Goal: Transaction & Acquisition: Download file/media

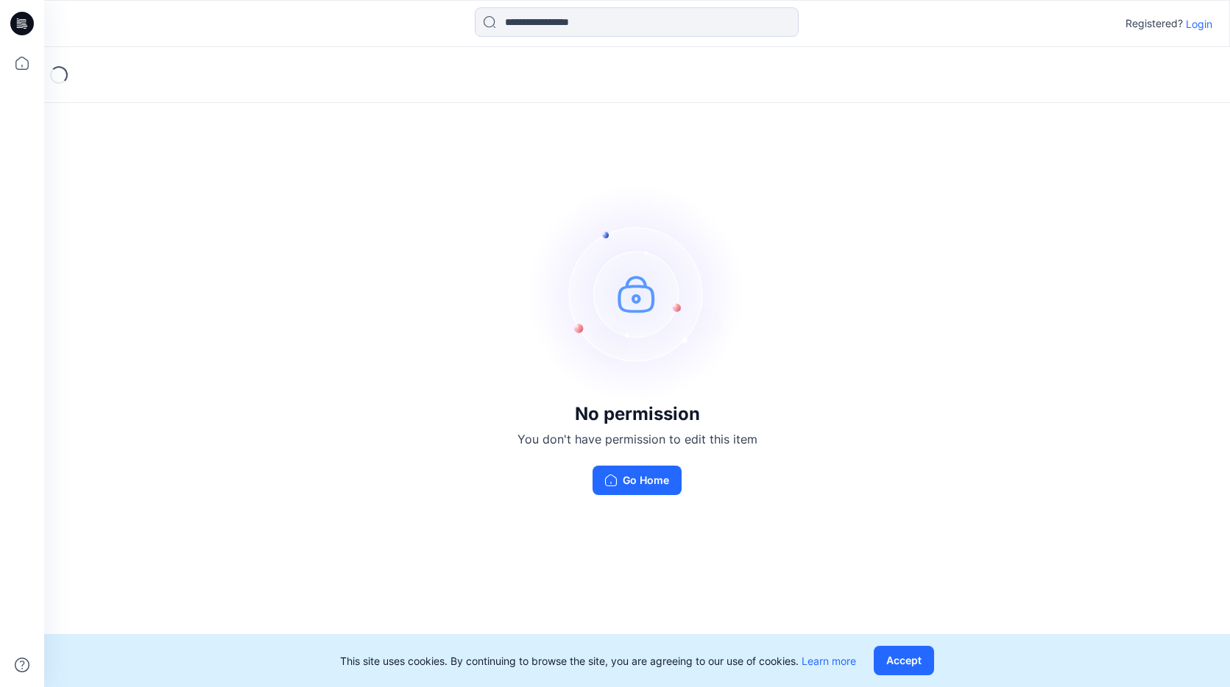
click at [1199, 26] on p "Login" at bounding box center [1199, 23] width 26 height 15
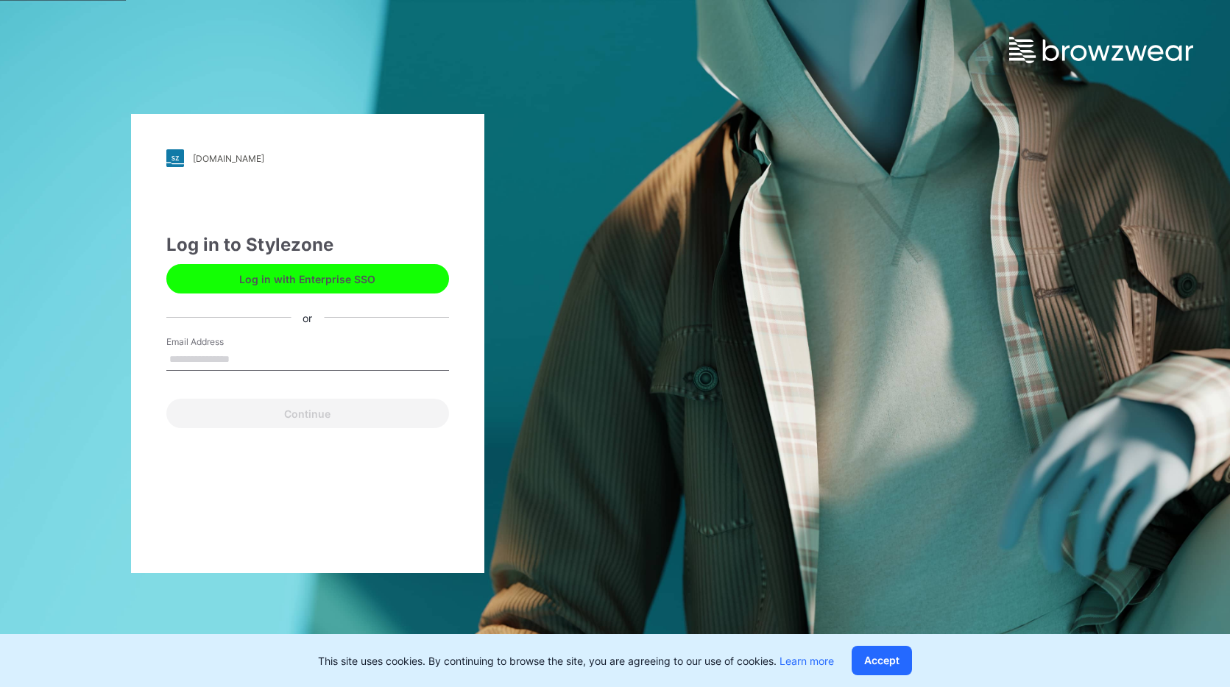
click at [418, 267] on button "Log in with Enterprise SSO" at bounding box center [307, 278] width 283 height 29
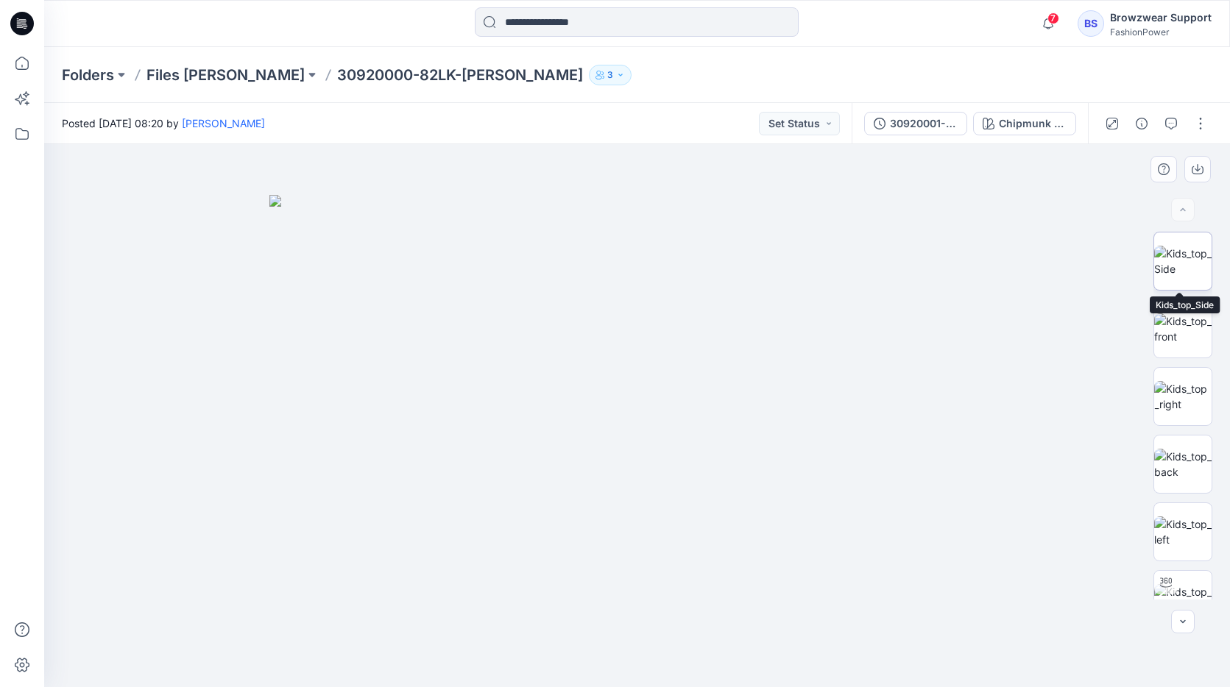
click at [1180, 272] on img at bounding box center [1182, 261] width 57 height 31
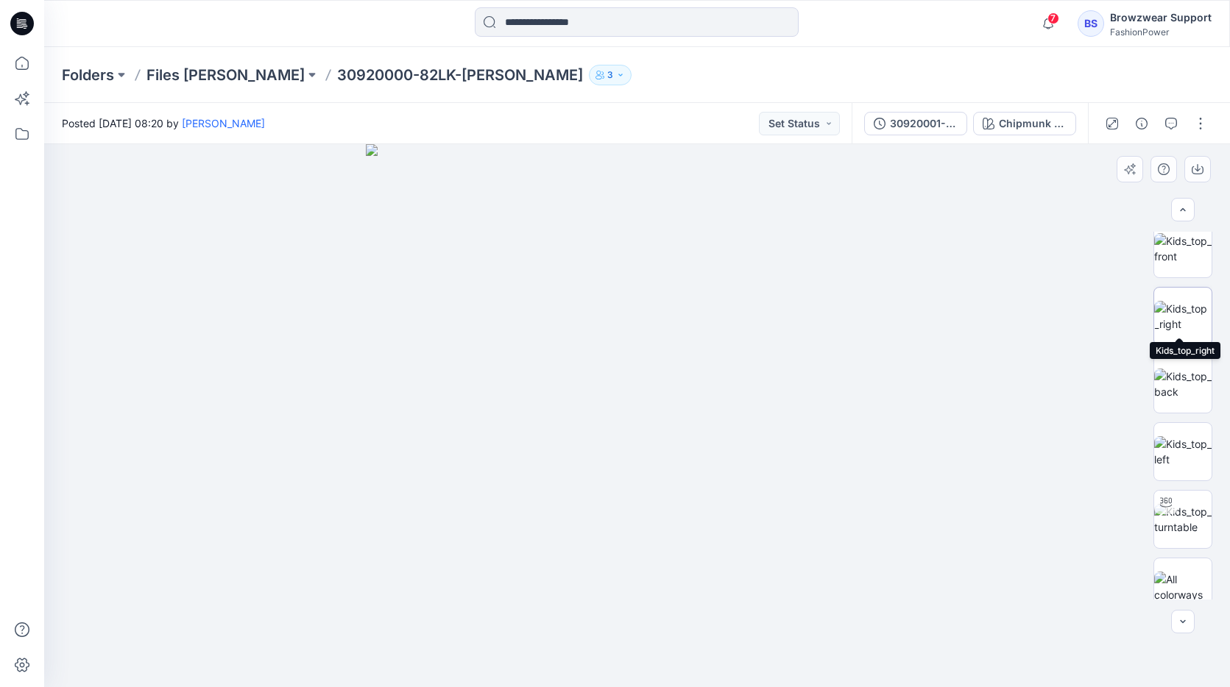
scroll to position [97, 0]
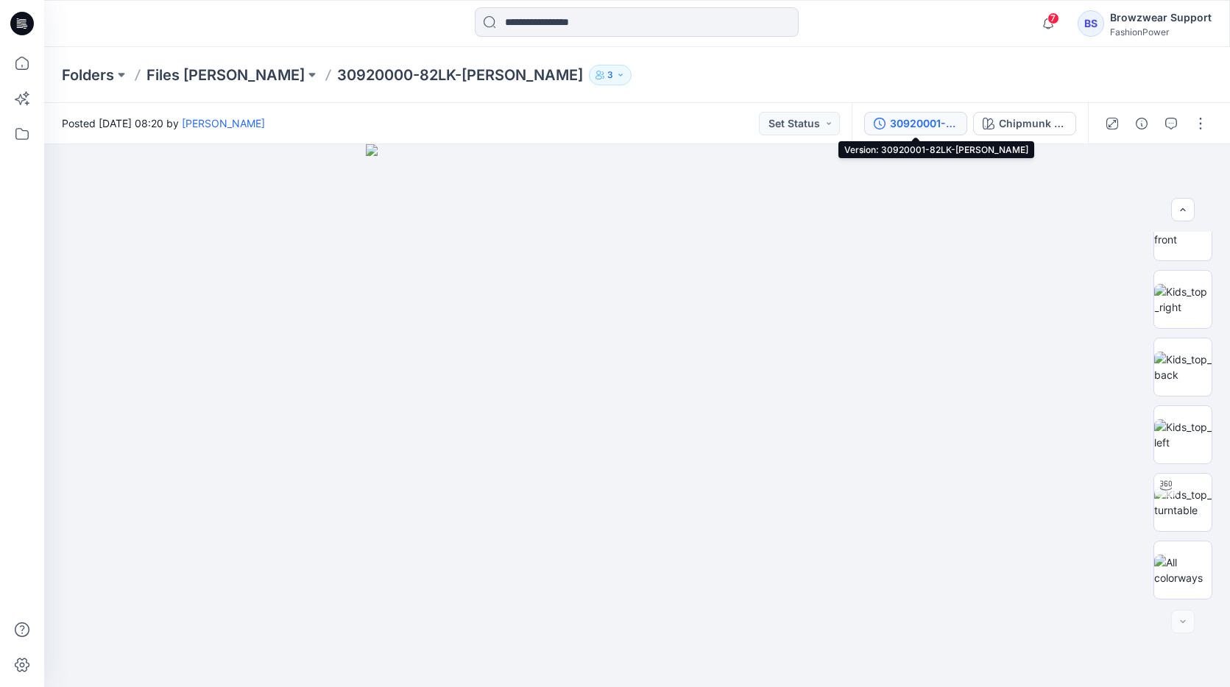
click at [921, 119] on div "30920001-82LK-[PERSON_NAME]" at bounding box center [924, 124] width 68 height 16
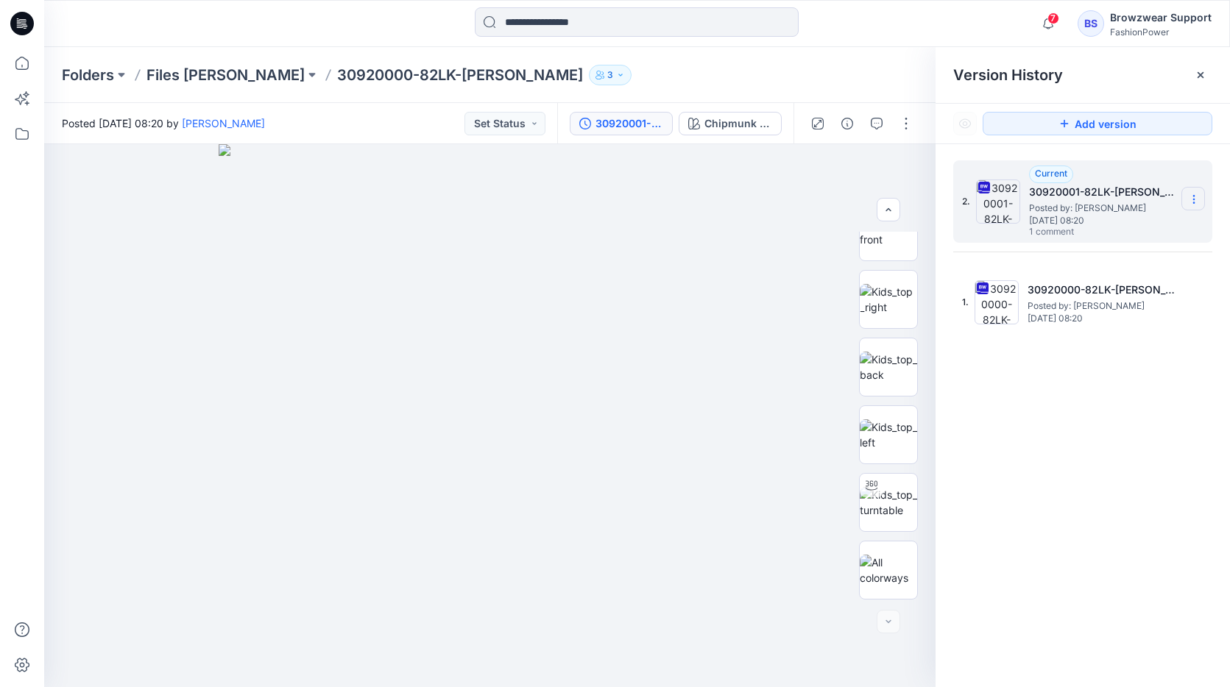
click at [1198, 202] on icon at bounding box center [1194, 200] width 12 height 12
click at [1110, 238] on div "Download Source BW File" at bounding box center [1115, 227] width 171 height 29
click at [1200, 80] on icon at bounding box center [1201, 75] width 12 height 12
